Goal: Transaction & Acquisition: Download file/media

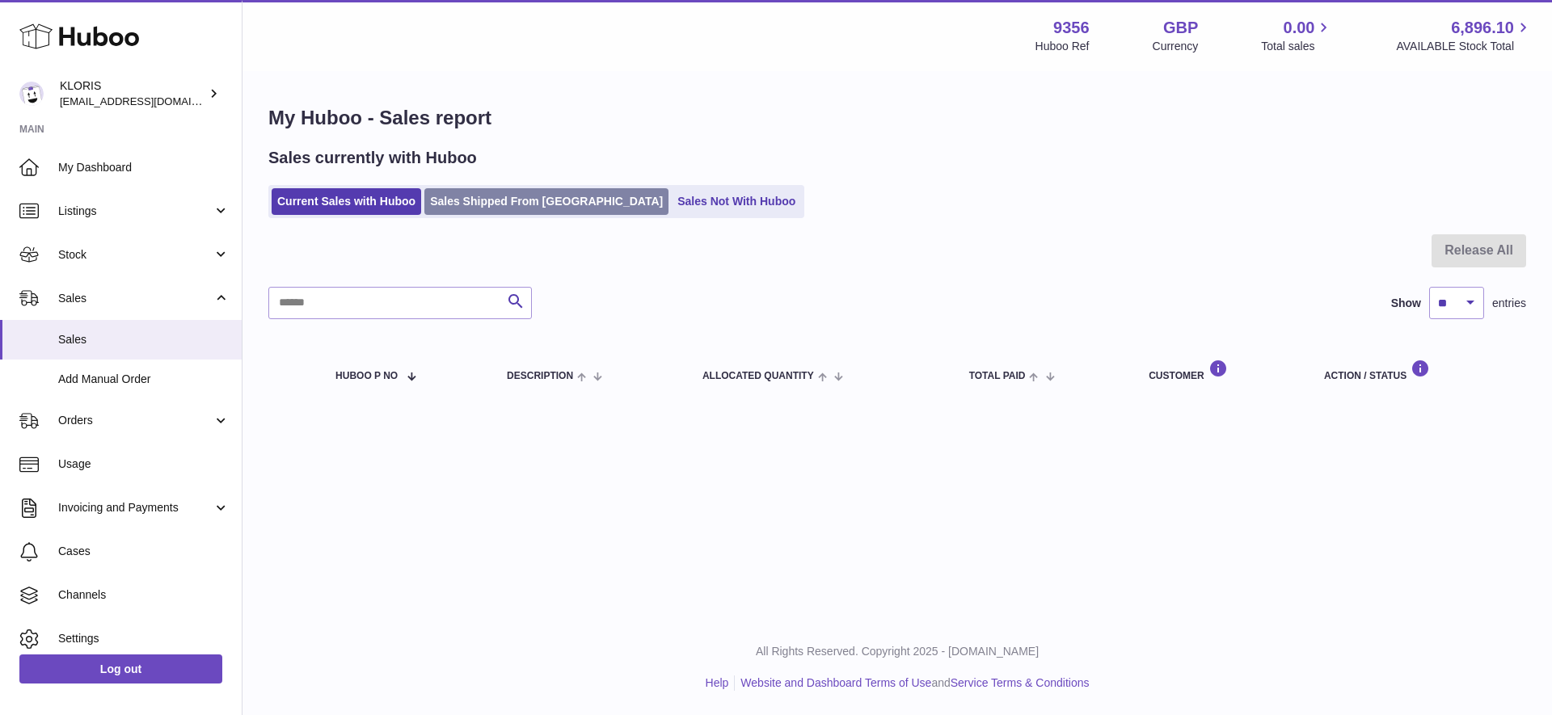
click at [507, 196] on link "Sales Shipped From [GEOGRAPHIC_DATA]" at bounding box center [546, 201] width 244 height 27
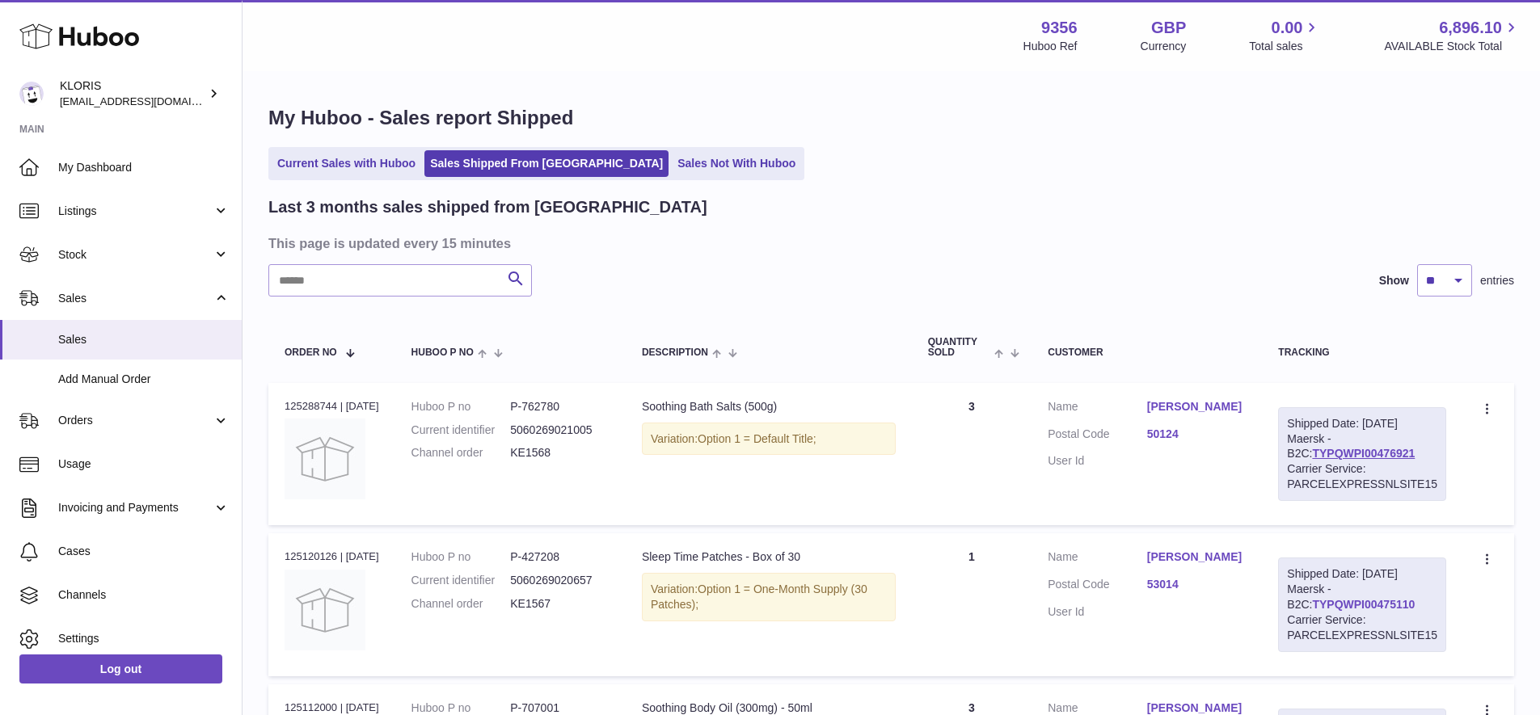
click at [1332, 611] on link "TYPQWPI00475110" at bounding box center [1363, 604] width 103 height 13
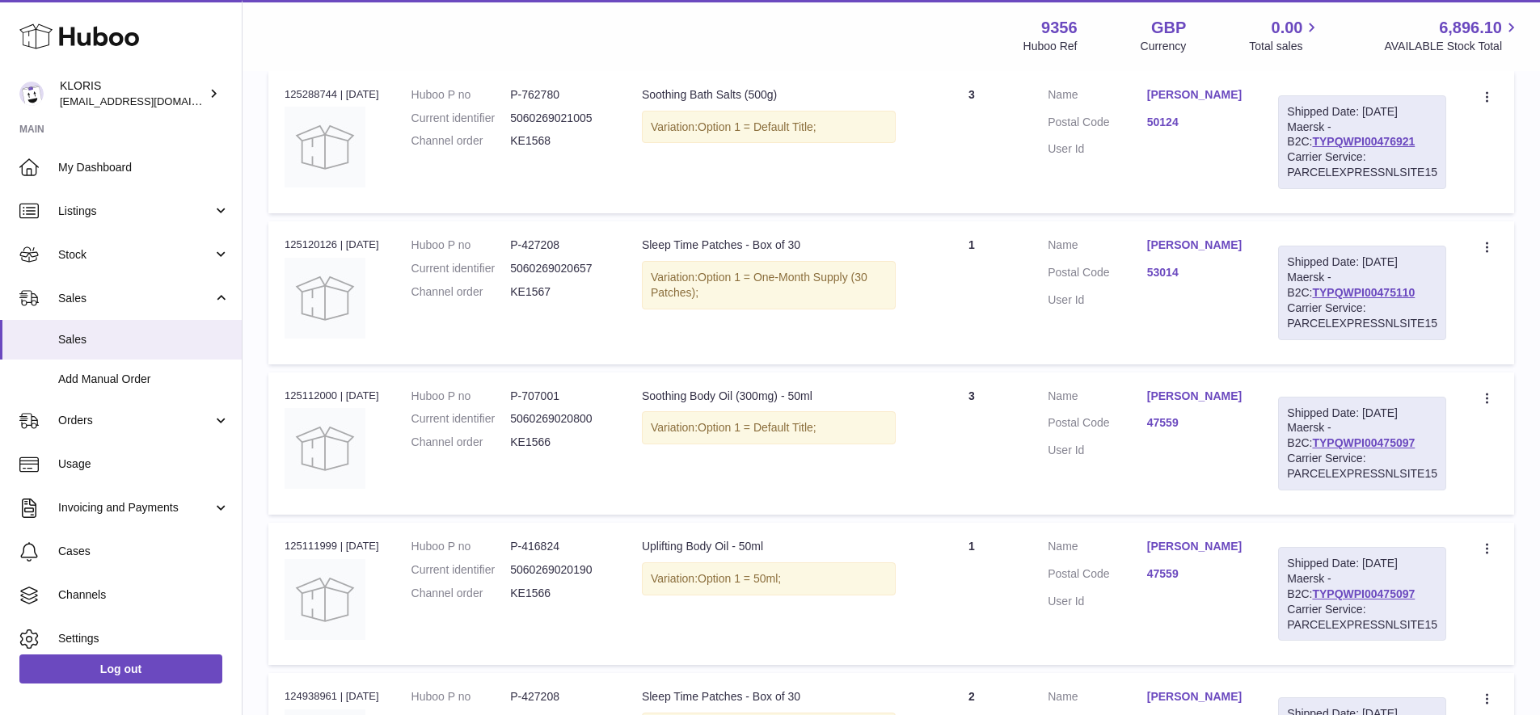
scroll to position [469, 0]
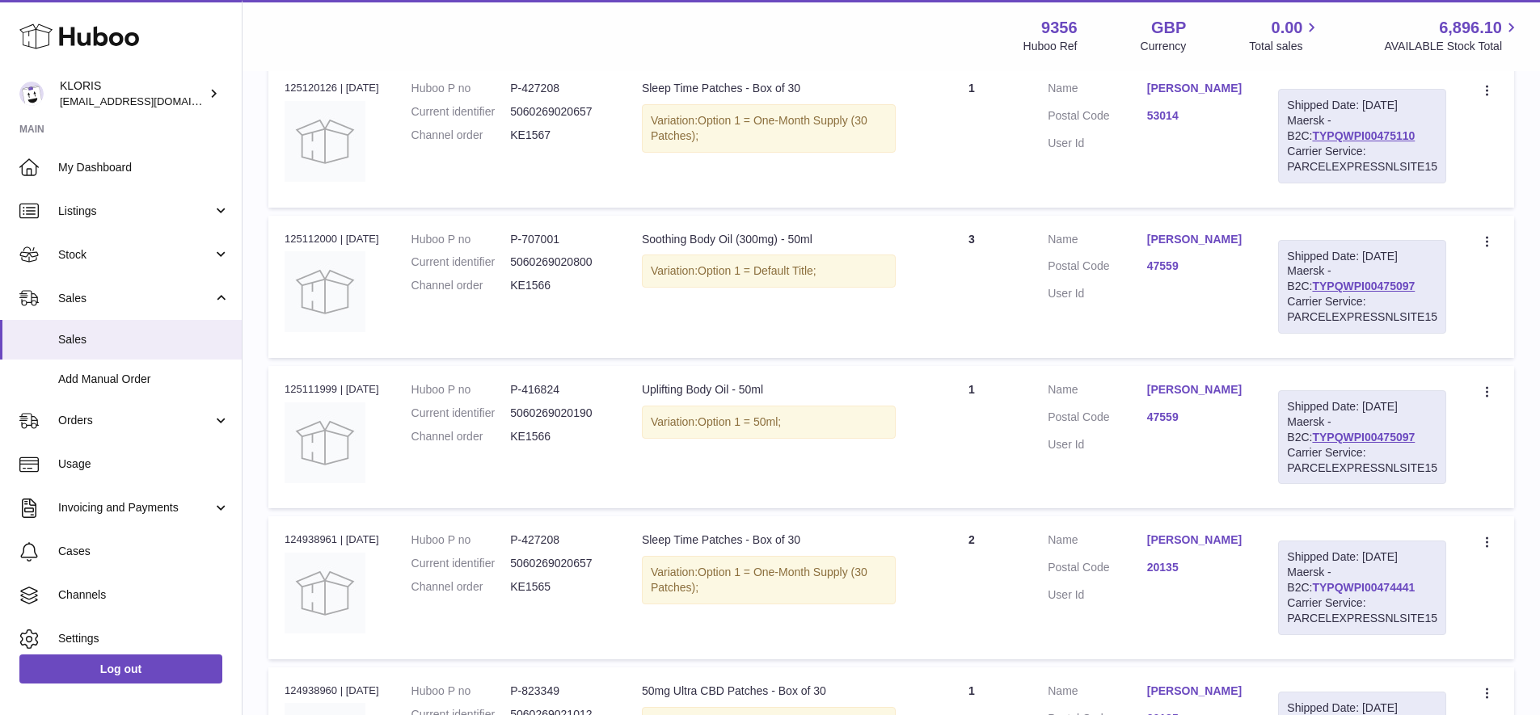
click at [1369, 594] on link "TYPQWPI00474441" at bounding box center [1363, 587] width 103 height 13
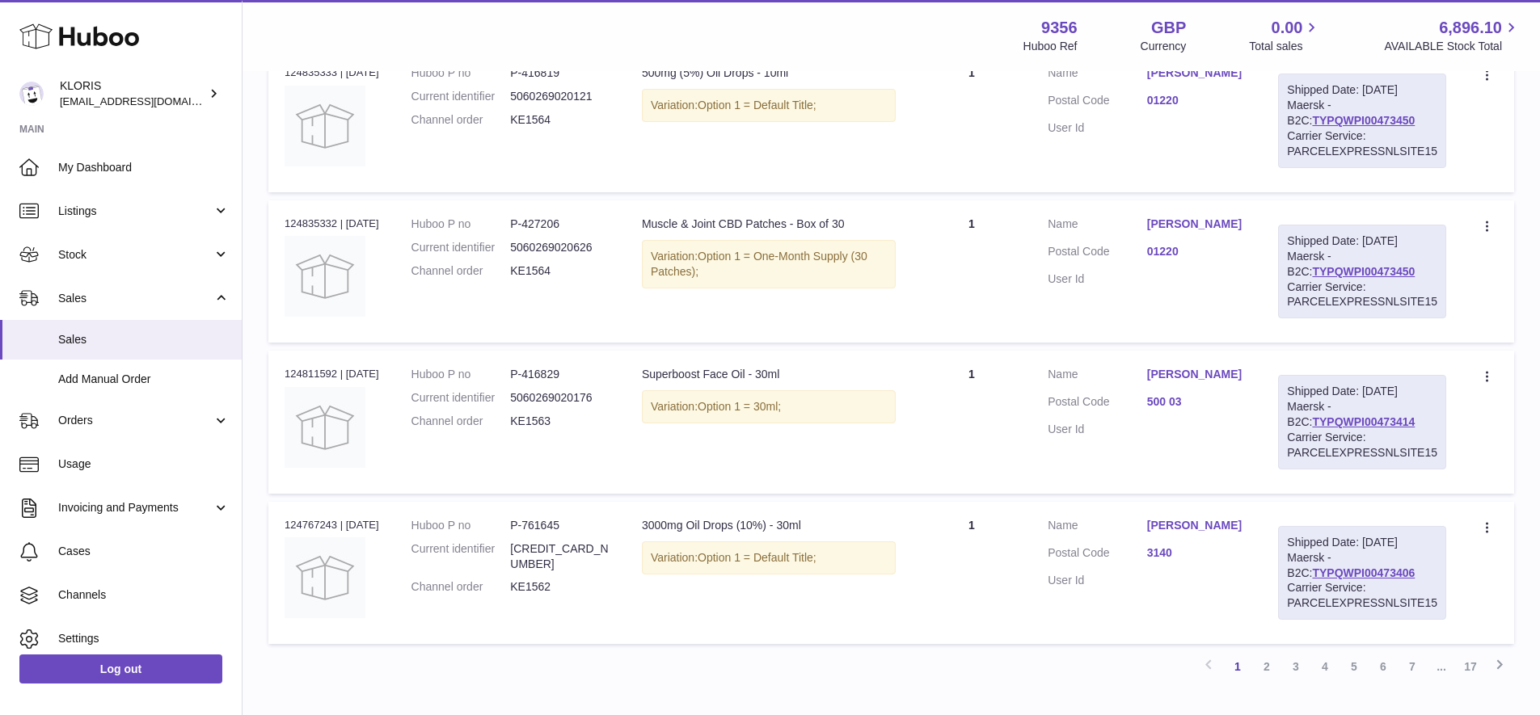
scroll to position [1291, 0]
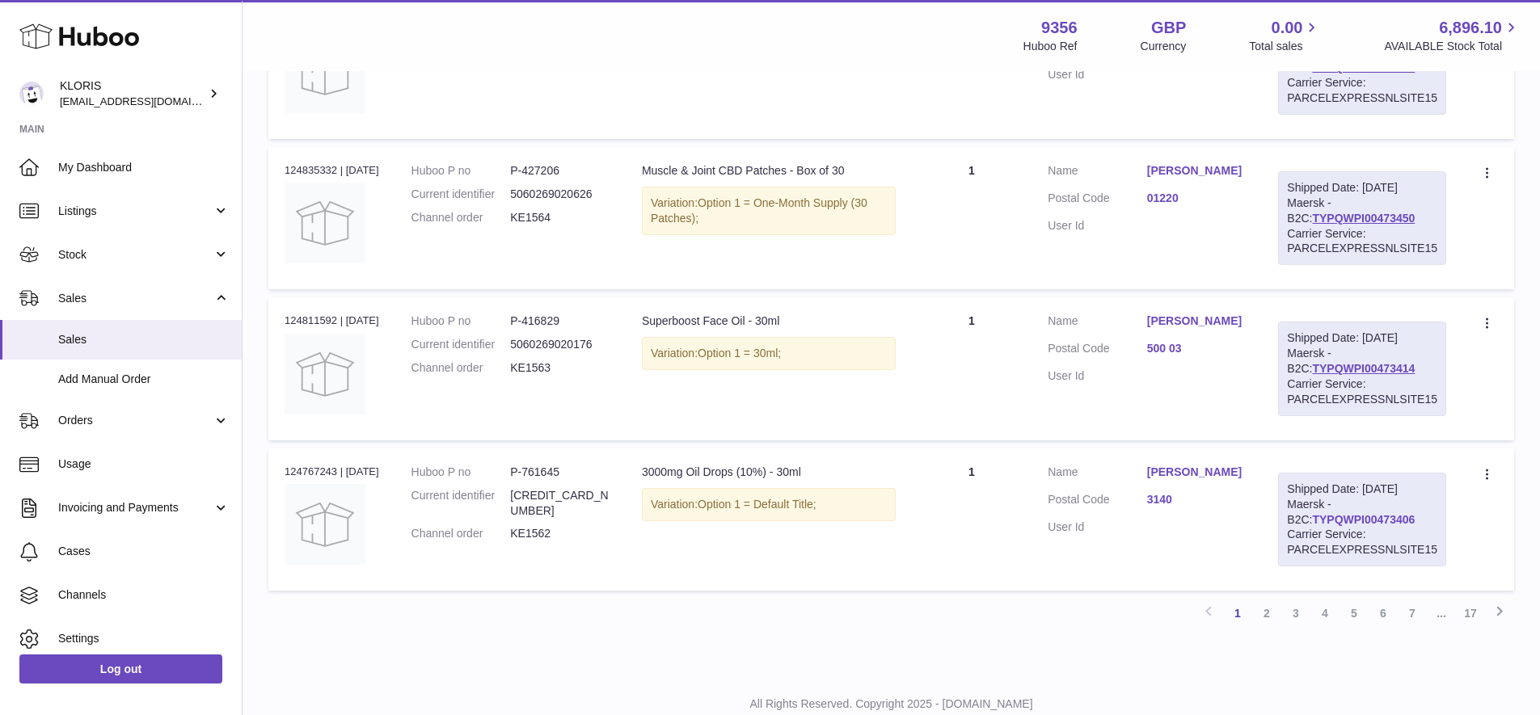
click at [1333, 524] on link "TYPQWPI00473406" at bounding box center [1363, 519] width 103 height 13
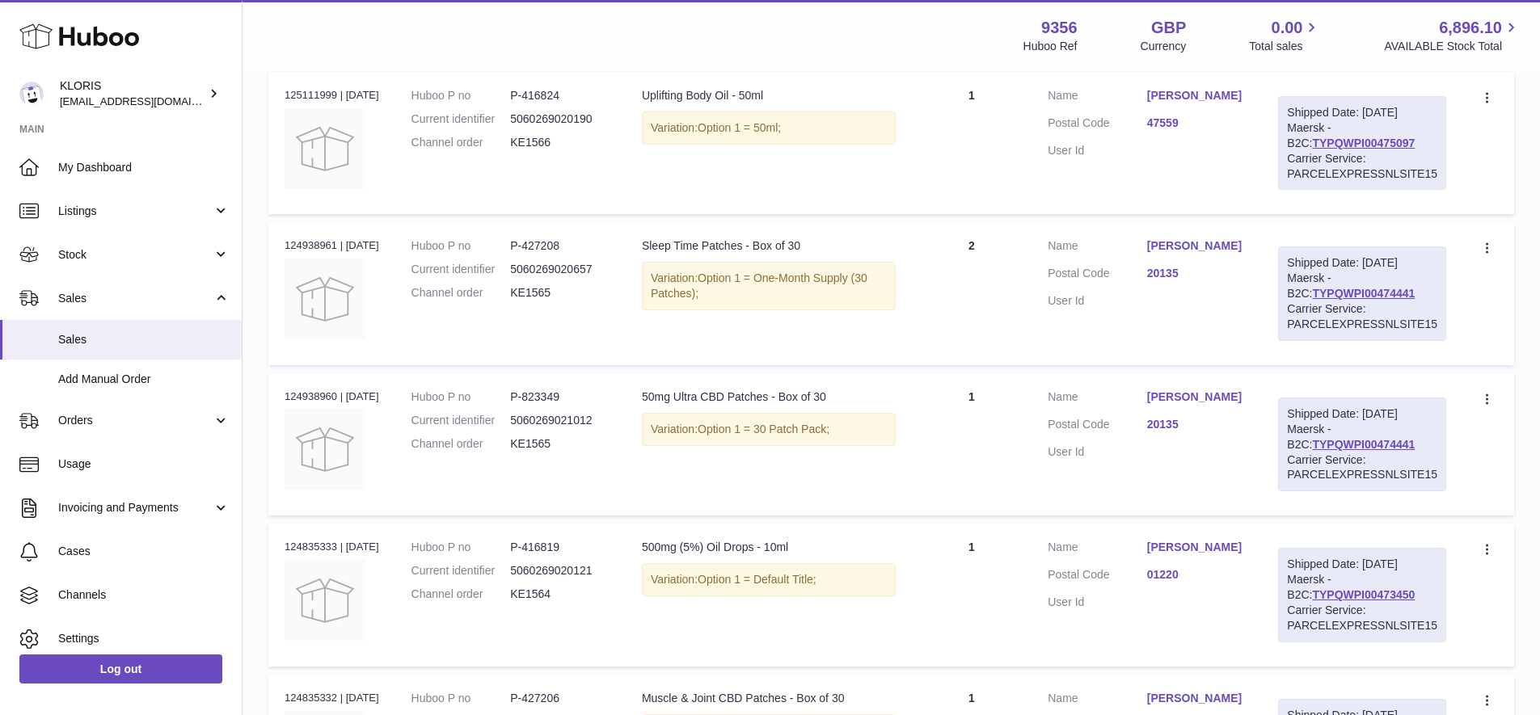
scroll to position [44, 0]
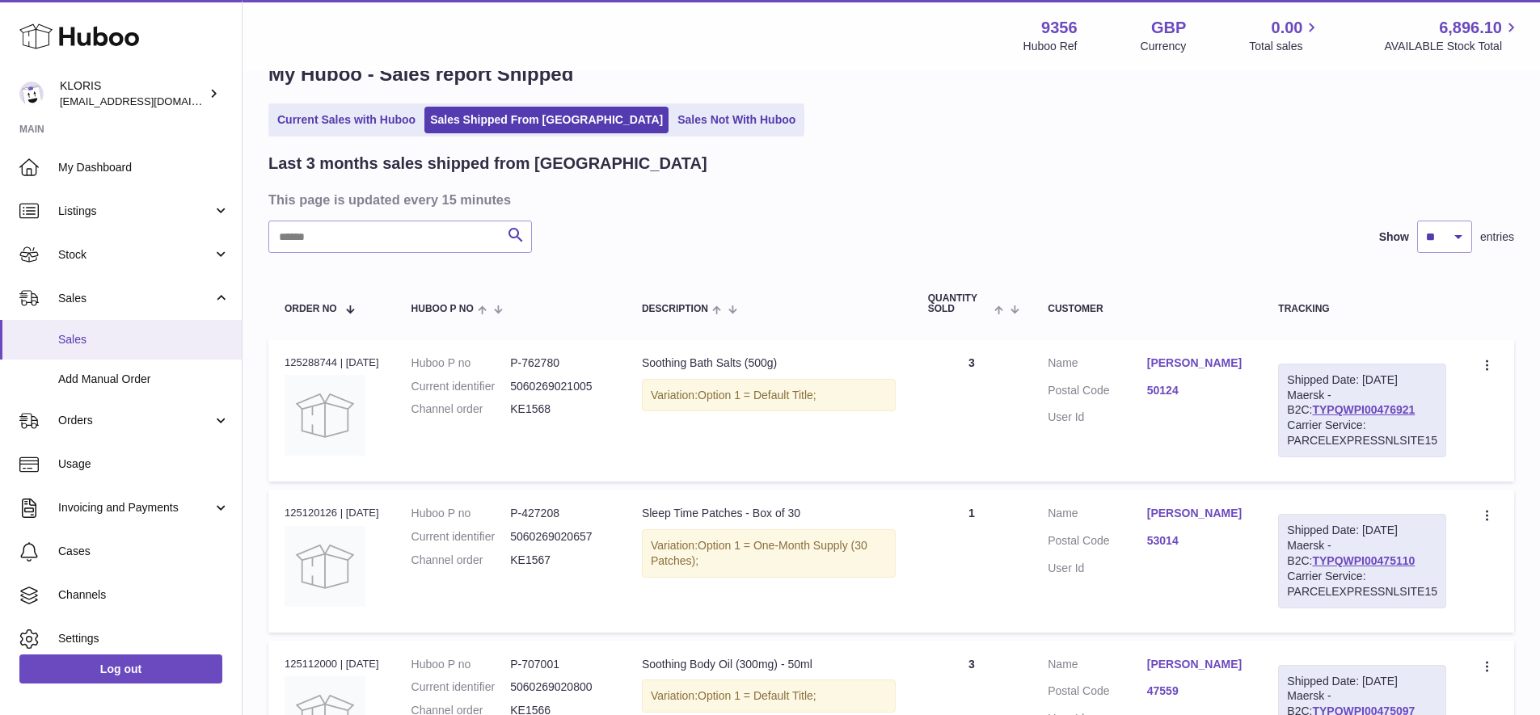
click at [82, 338] on span "Sales" at bounding box center [143, 339] width 171 height 15
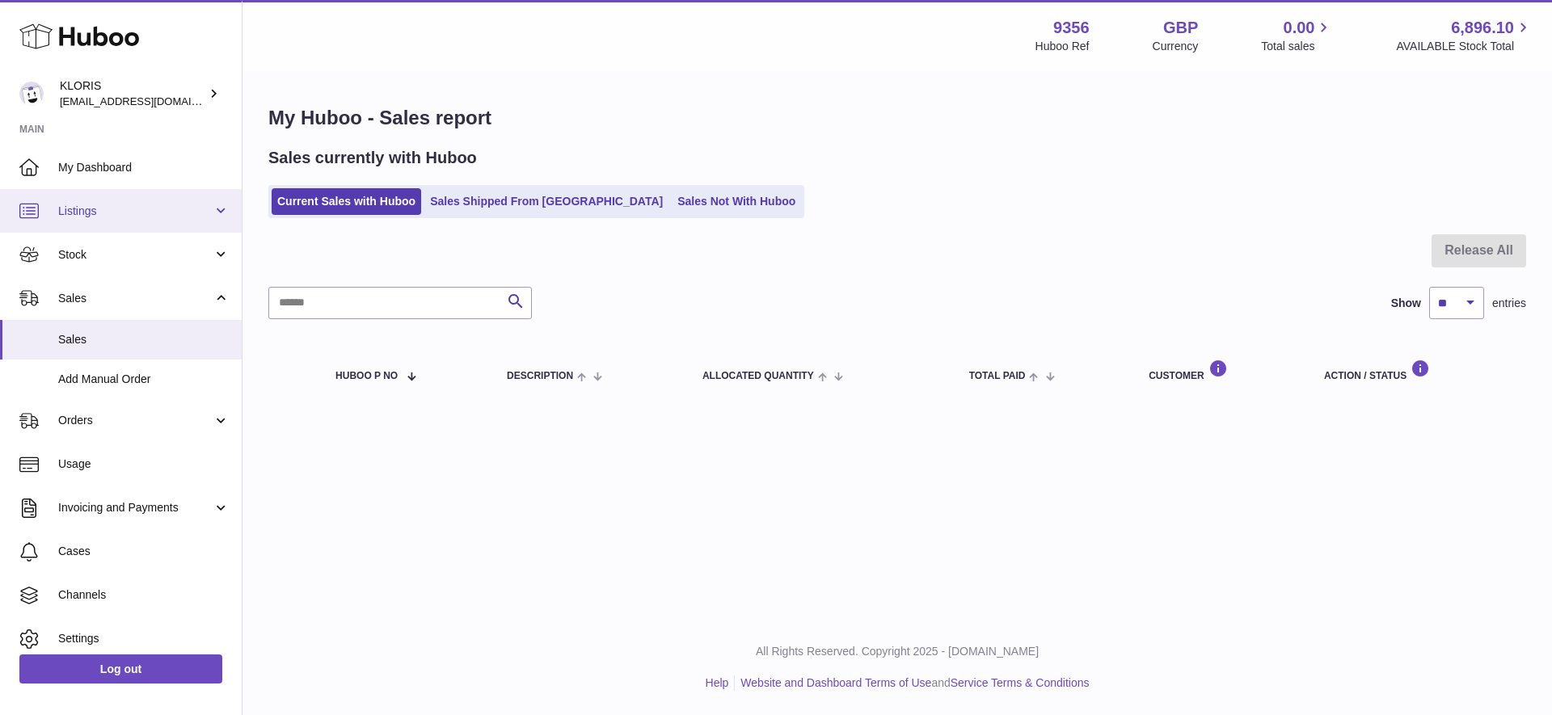
click at [77, 208] on span "Listings" at bounding box center [135, 211] width 154 height 15
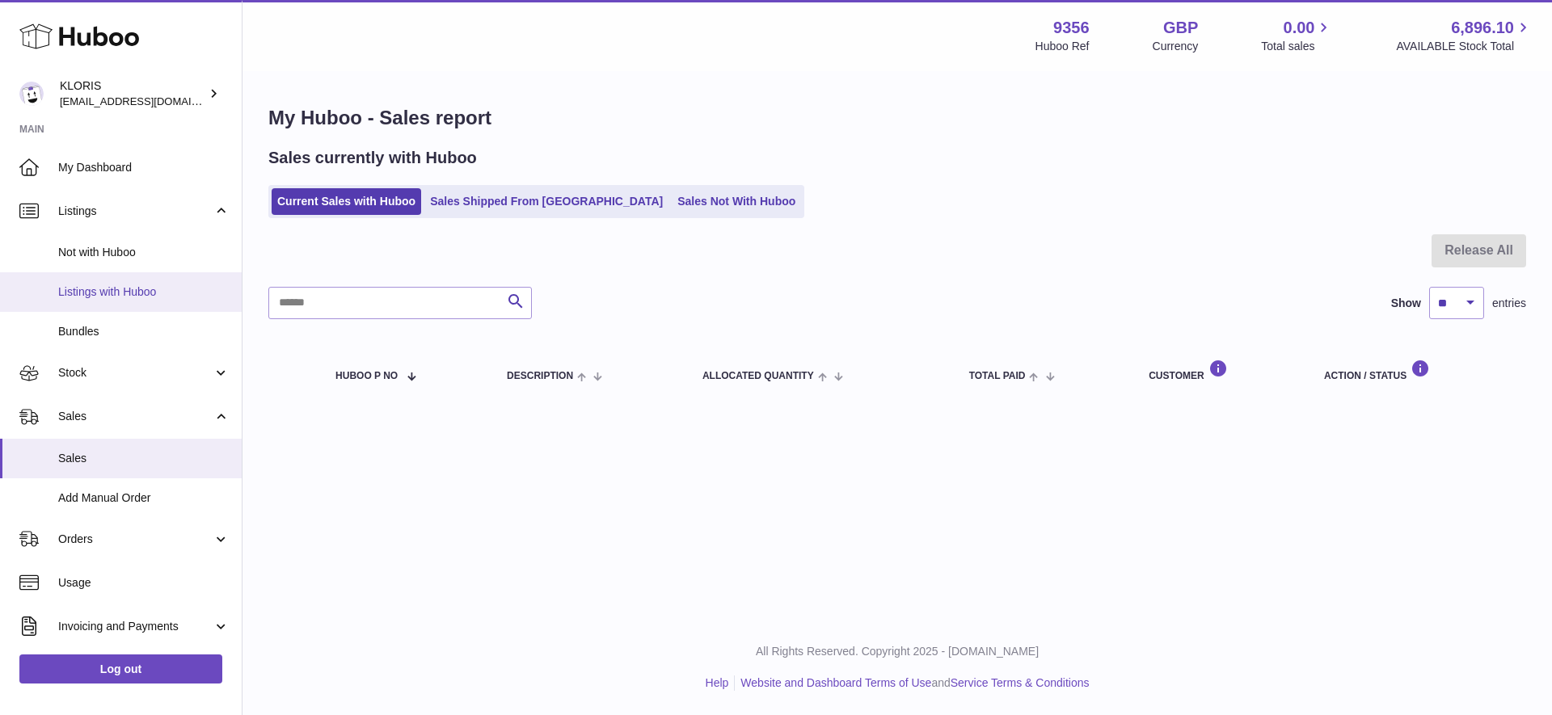
click at [100, 289] on span "Listings with Huboo" at bounding box center [143, 291] width 171 height 15
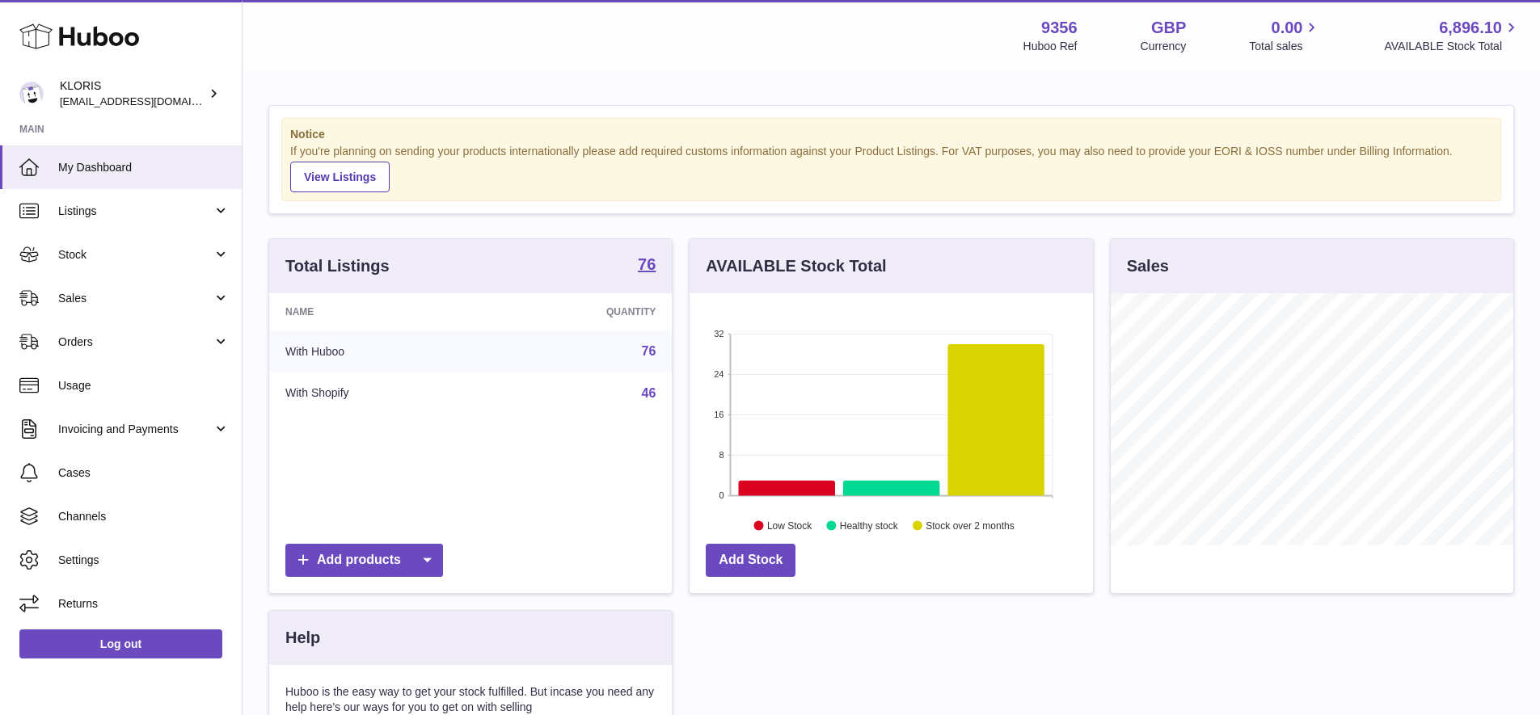
scroll to position [252, 403]
click at [105, 204] on span "Listings" at bounding box center [135, 211] width 154 height 15
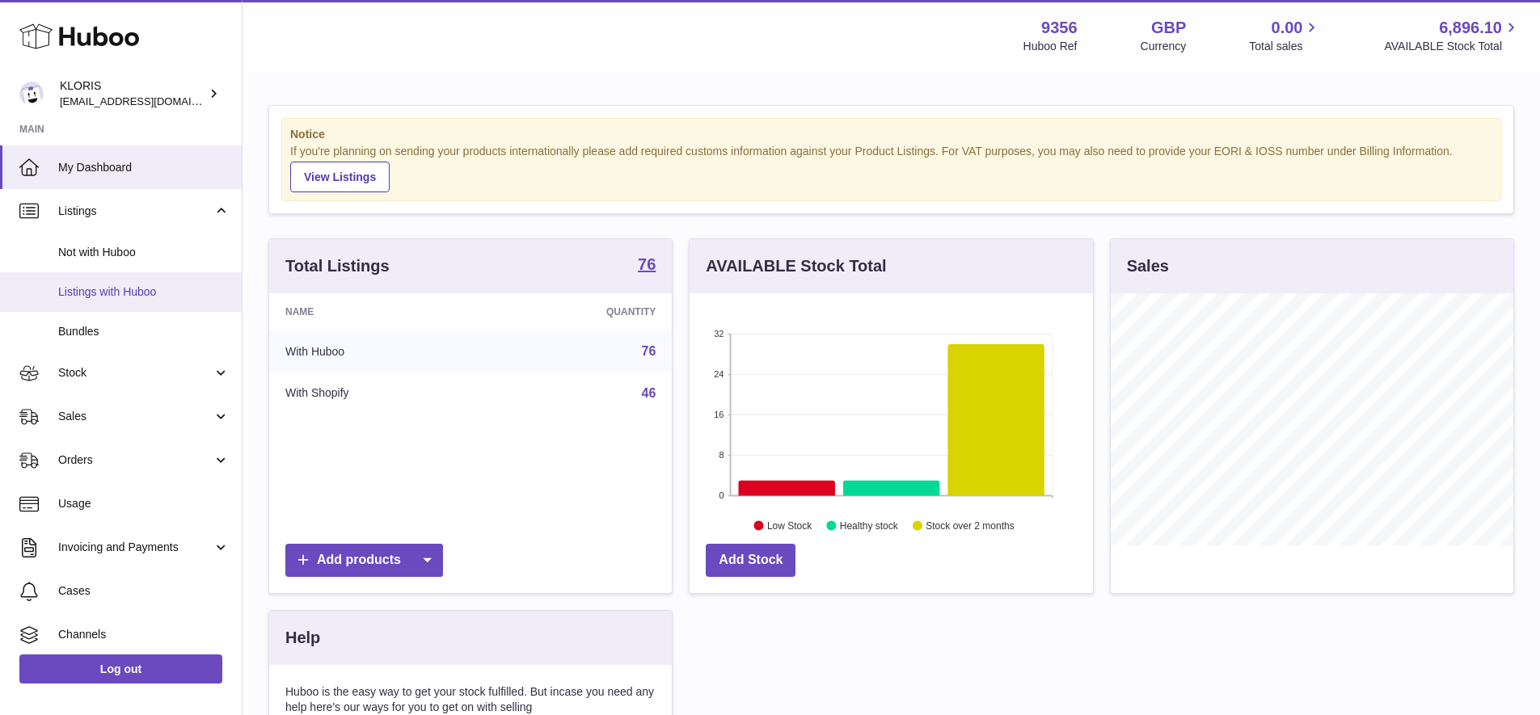
click at [128, 289] on span "Listings with Huboo" at bounding box center [143, 291] width 171 height 15
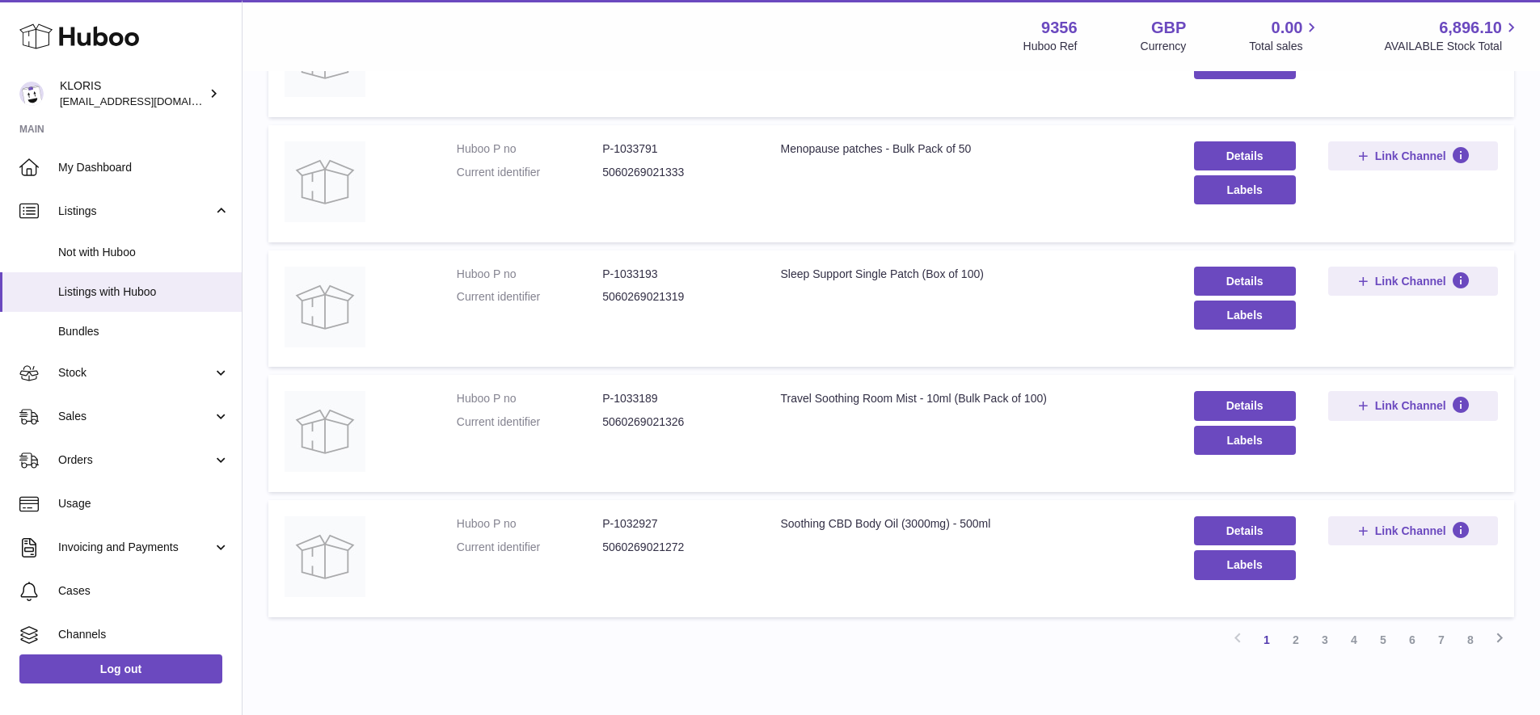
scroll to position [916, 0]
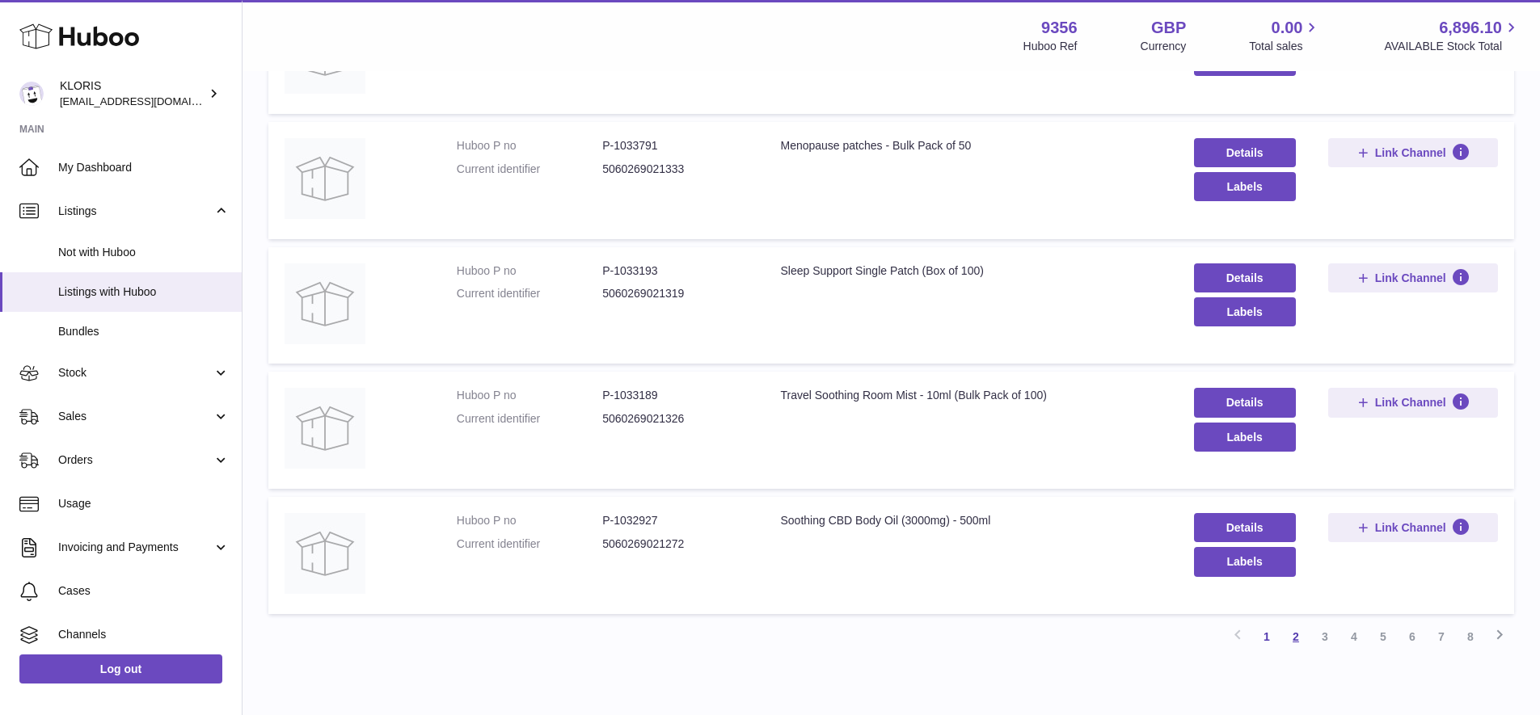
click at [1293, 626] on link "2" at bounding box center [1295, 636] width 29 height 29
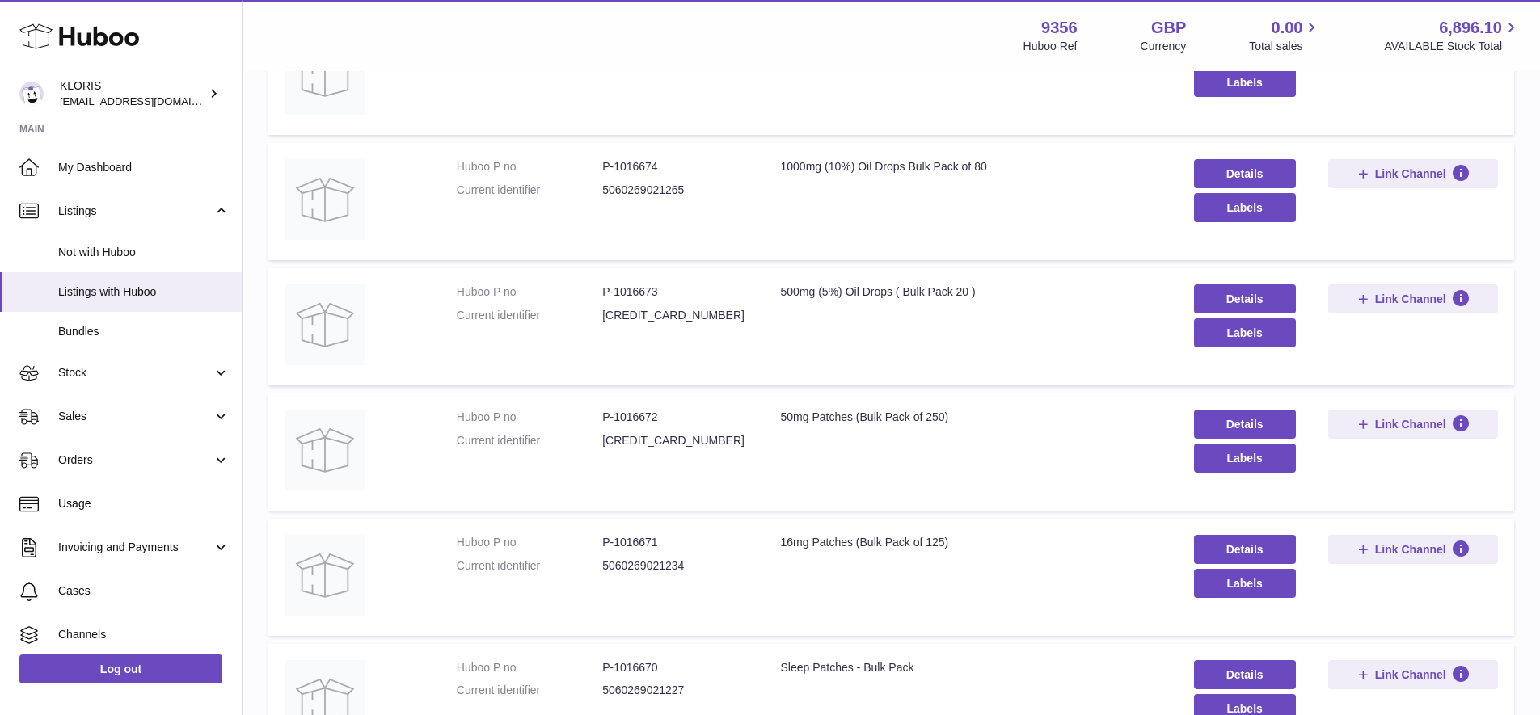
scroll to position [73, 0]
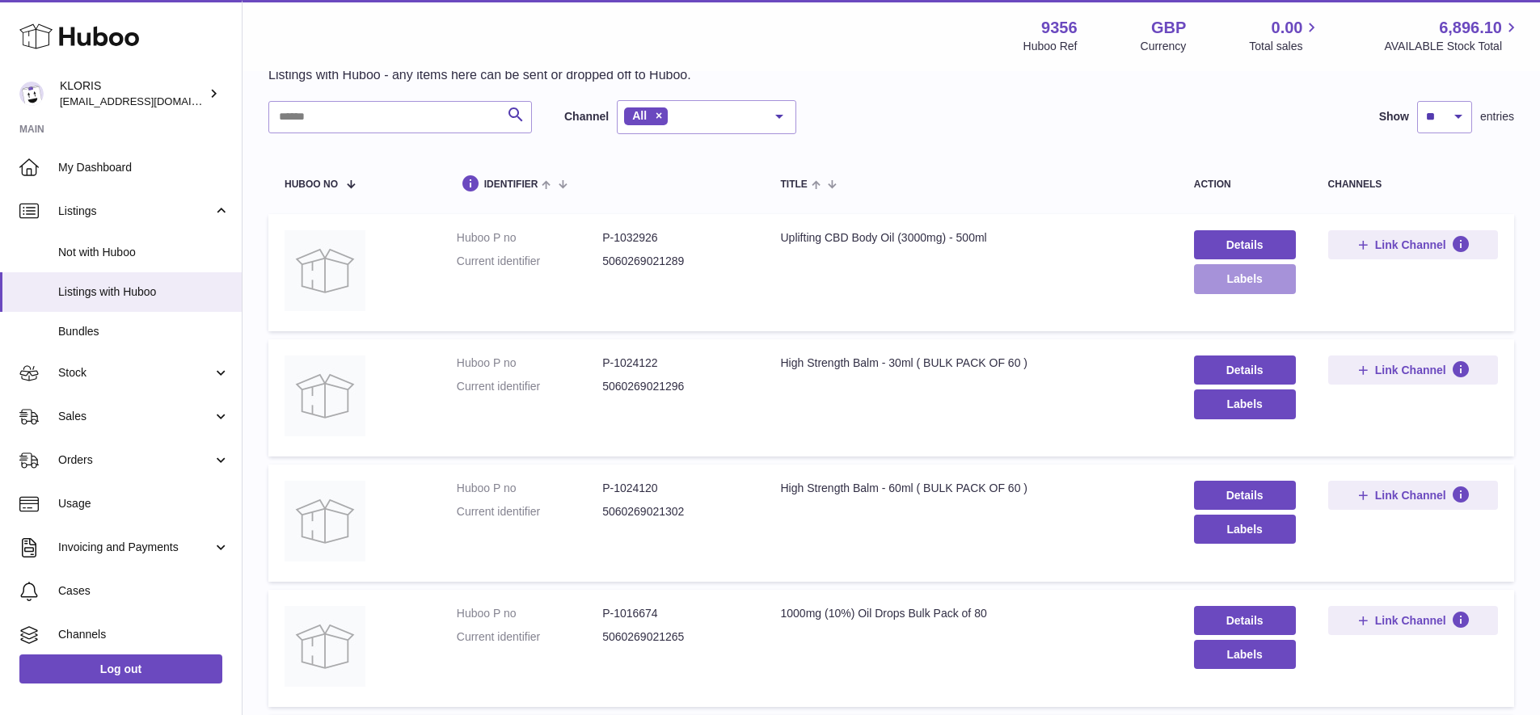
click at [1240, 276] on button "Labels" at bounding box center [1245, 278] width 102 height 29
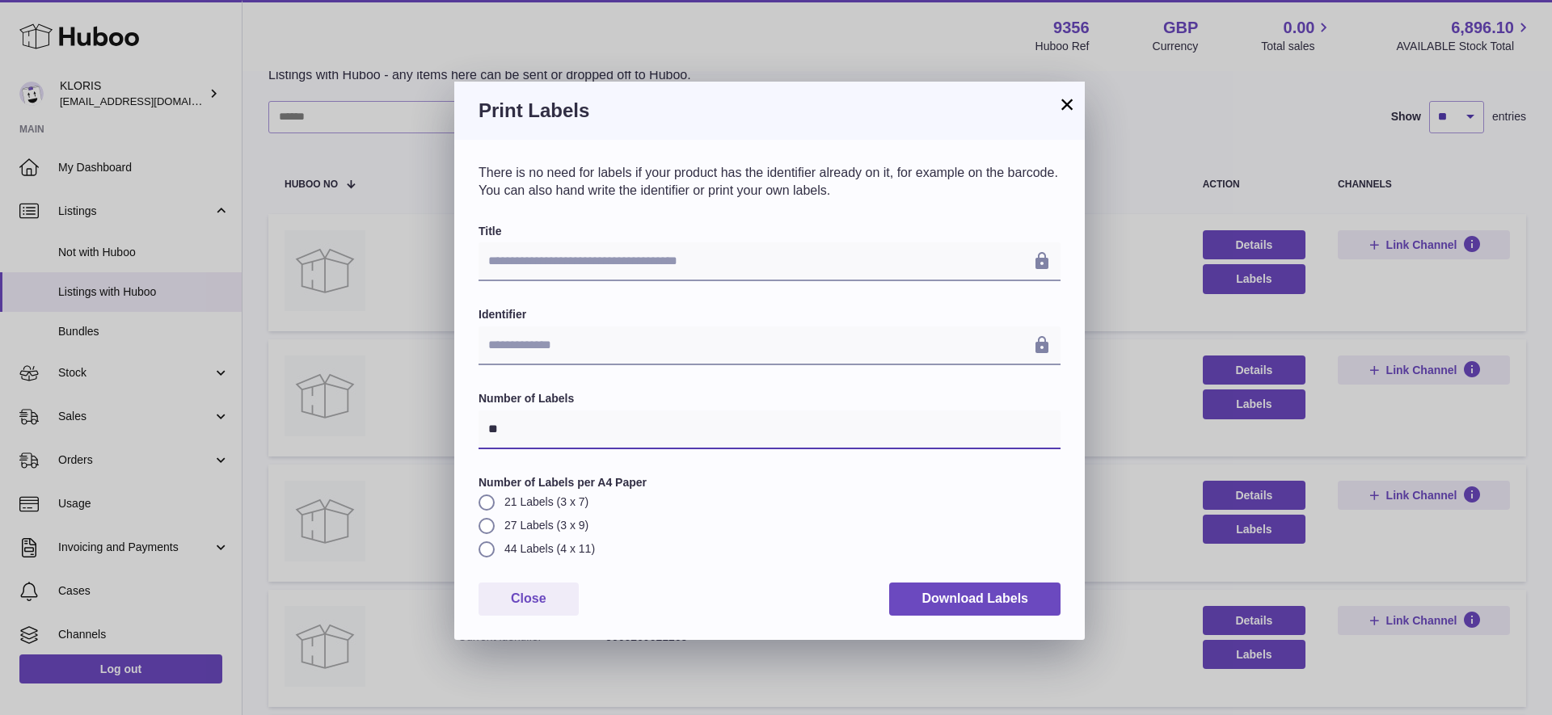
click at [508, 430] on input "**" at bounding box center [769, 430] width 582 height 39
type input "*"
type input "**"
click at [483, 523] on label "27 Labels (3 x 9)" at bounding box center [769, 525] width 582 height 15
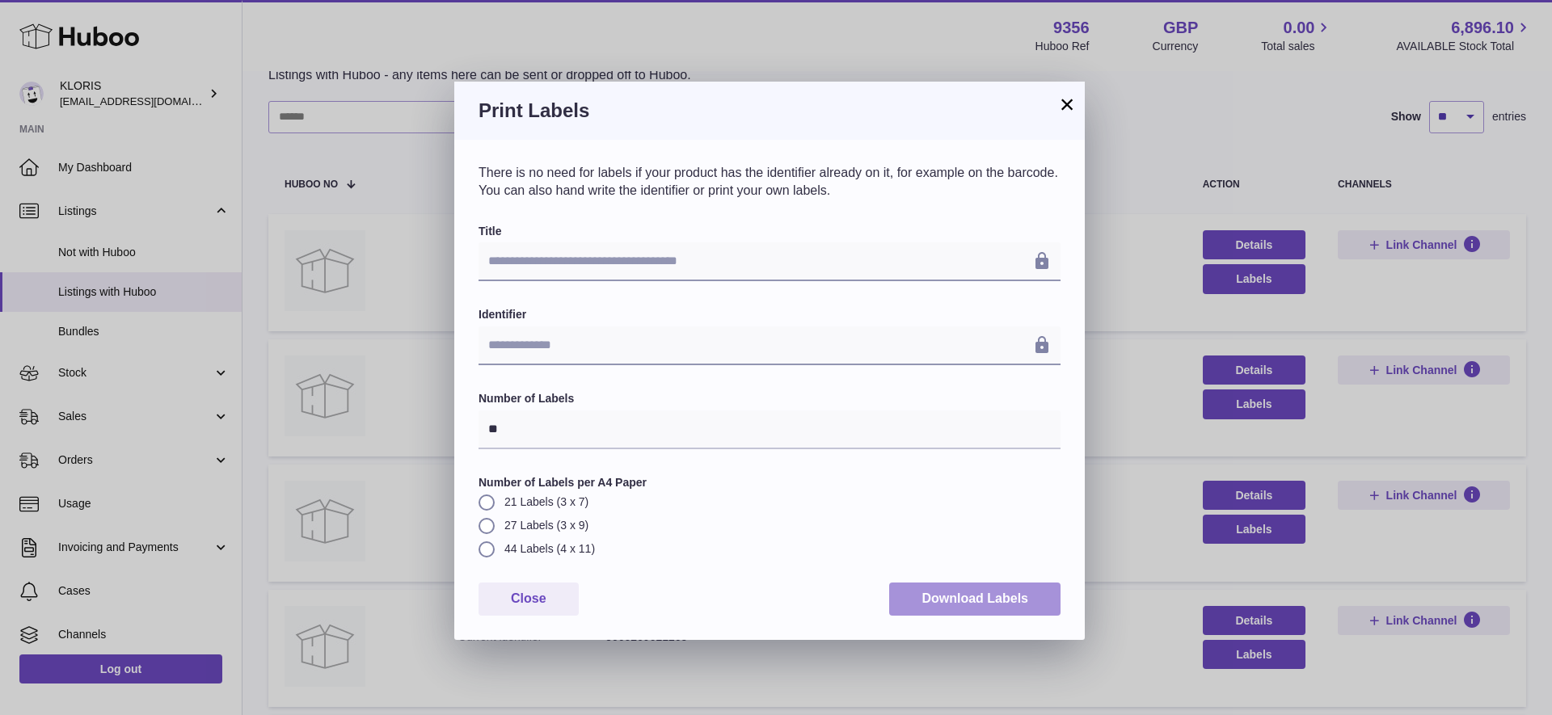
click at [970, 593] on button "Download Labels" at bounding box center [974, 599] width 171 height 33
click at [530, 589] on button "Close" at bounding box center [528, 599] width 100 height 33
